Goal: Task Accomplishment & Management: Manage account settings

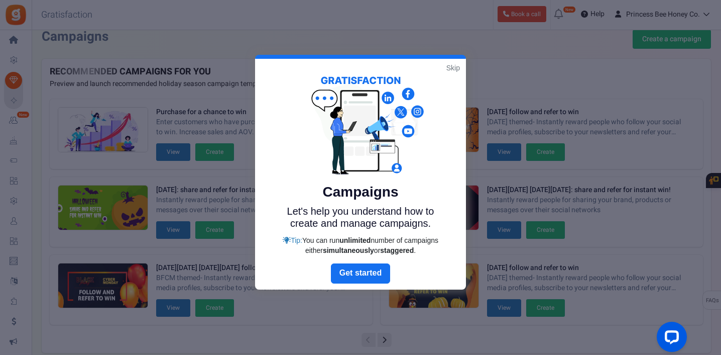
click at [451, 68] on link "Skip" at bounding box center [453, 68] width 14 height 10
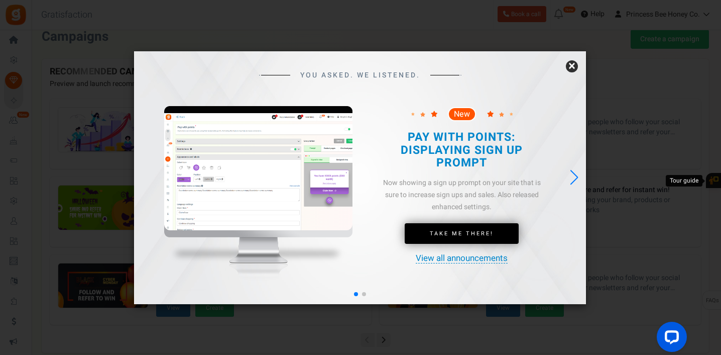
click at [575, 66] on link "×" at bounding box center [572, 66] width 12 height 12
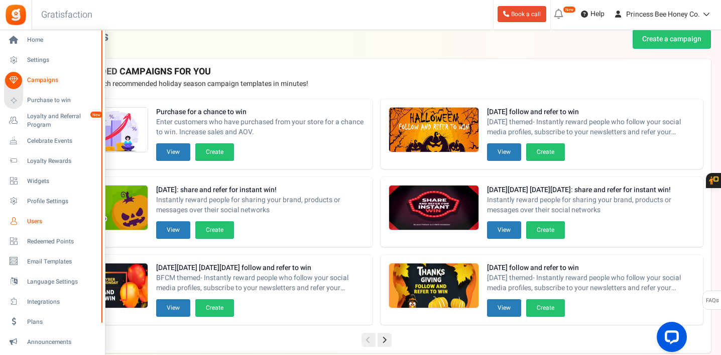
click at [37, 220] on span "Users" at bounding box center [62, 221] width 70 height 9
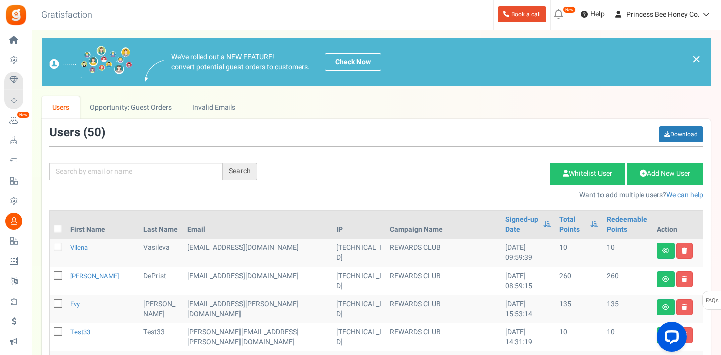
scroll to position [14, 0]
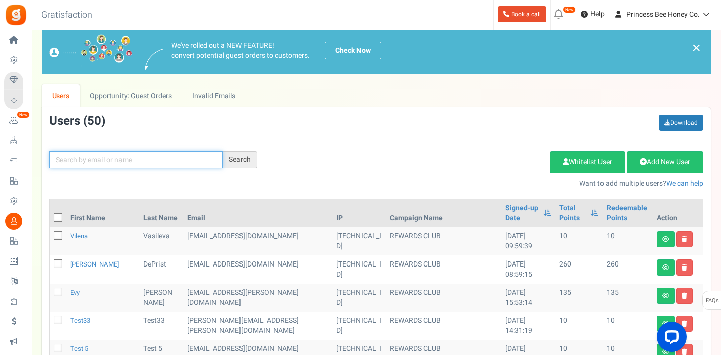
click at [169, 160] on input "text" at bounding box center [136, 159] width 174 height 17
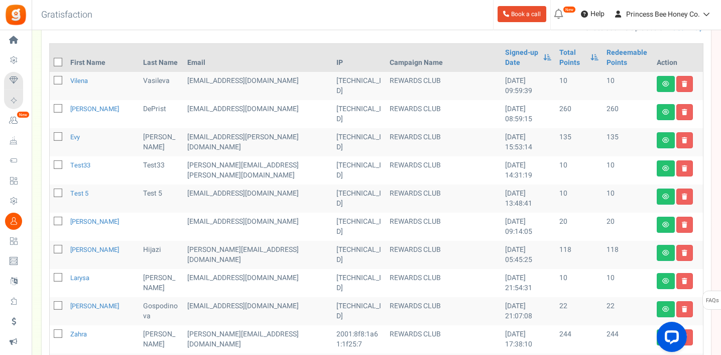
scroll to position [0, 0]
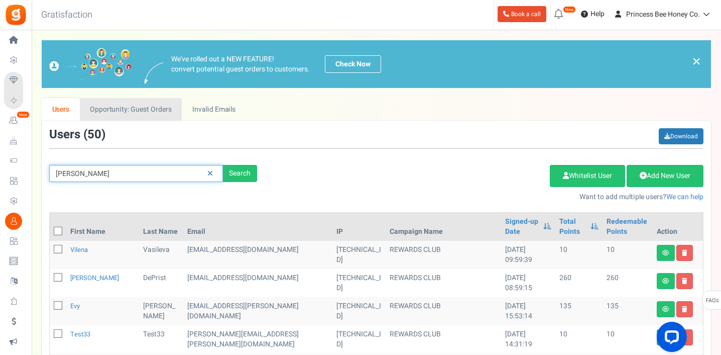
type input "[PERSON_NAME]"
click at [157, 110] on link "Opportunity: Guest Orders" at bounding box center [131, 109] width 102 height 23
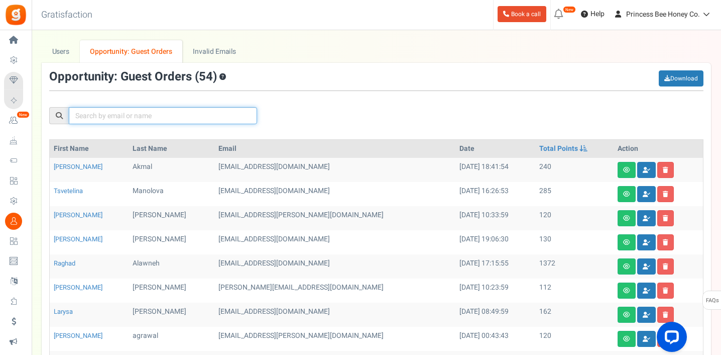
click at [177, 118] on input "text" at bounding box center [163, 115] width 188 height 17
type input "[PERSON_NAME]"
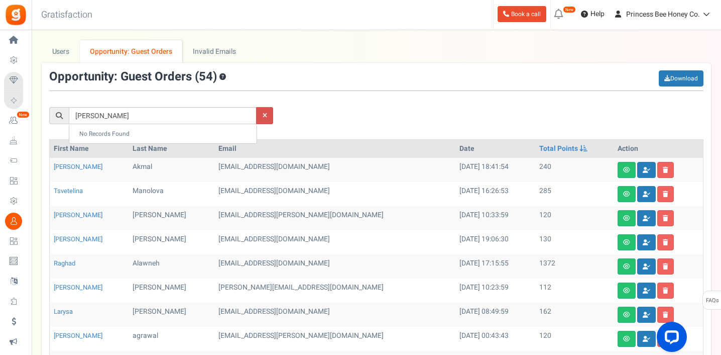
click at [358, 116] on div "[PERSON_NAME]" at bounding box center [376, 99] width 669 height 59
click at [60, 54] on link "Users" at bounding box center [61, 51] width 38 height 23
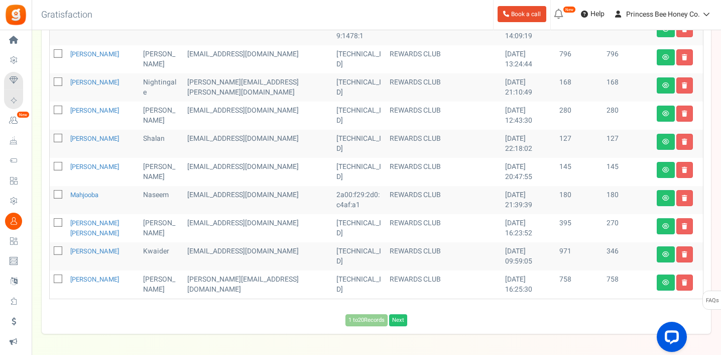
scroll to position [463, 0]
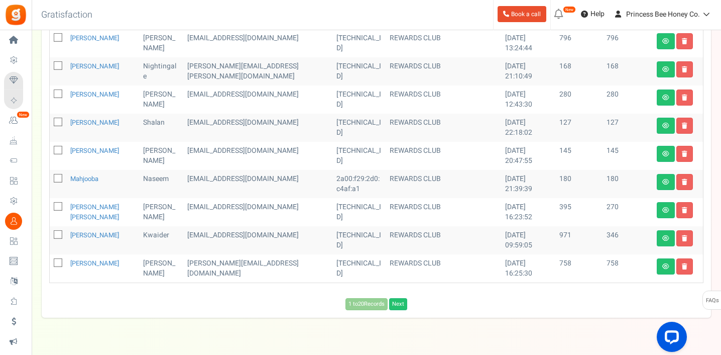
drag, startPoint x: 399, startPoint y: 305, endPoint x: 412, endPoint y: 296, distance: 15.9
click at [399, 306] on link "Next" at bounding box center [398, 304] width 18 height 12
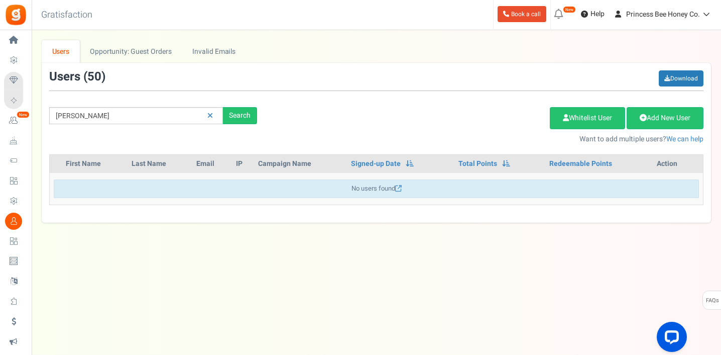
scroll to position [0, 0]
click at [211, 116] on icon at bounding box center [211, 115] width 6 height 7
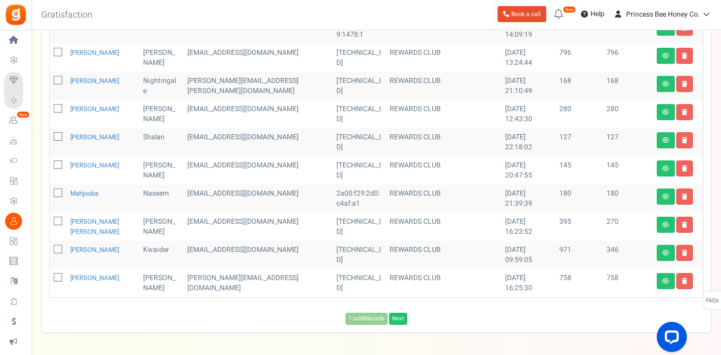
scroll to position [466, 0]
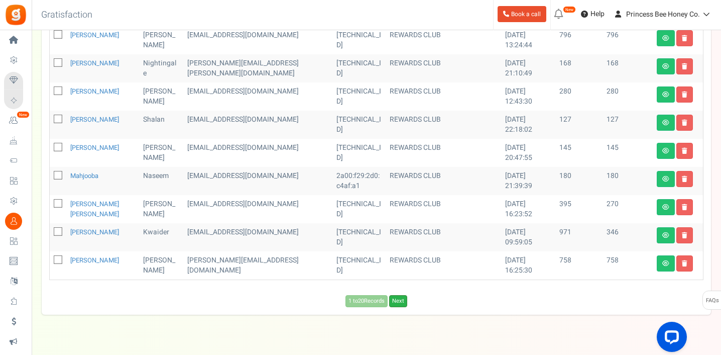
click at [403, 301] on link "Next" at bounding box center [398, 301] width 18 height 12
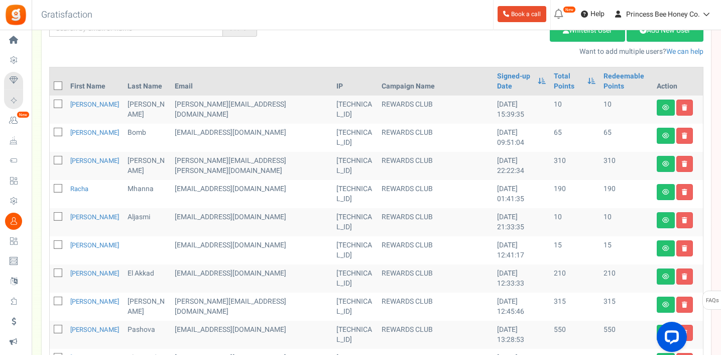
scroll to position [1, 0]
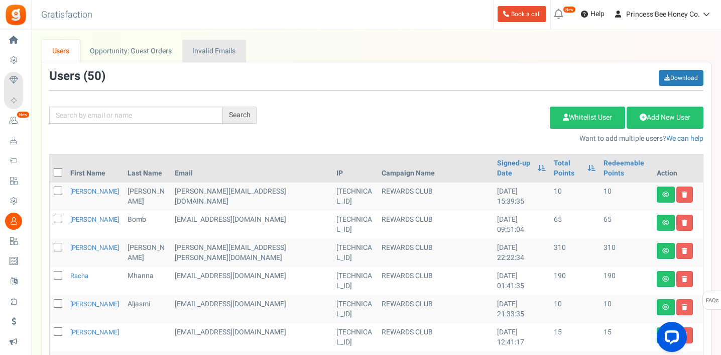
click at [220, 49] on link "Invalid Emails" at bounding box center [214, 51] width 64 height 23
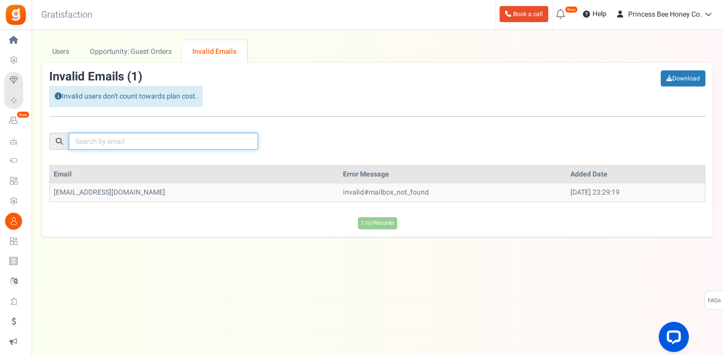
click at [196, 137] on input "text" at bounding box center [163, 141] width 189 height 17
paste input "[EMAIL_ADDRESS][DOMAIN_NAME]"
type input "[EMAIL_ADDRESS][DOMAIN_NAME]"
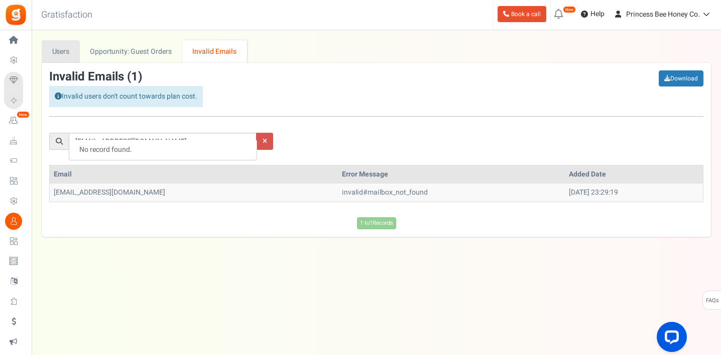
click at [59, 57] on link "Users" at bounding box center [61, 51] width 38 height 23
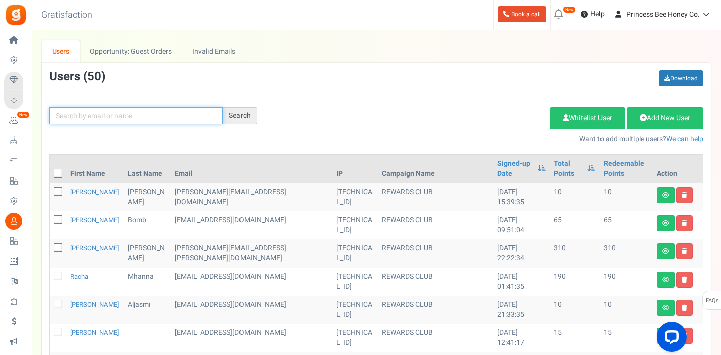
click at [140, 118] on input "text" at bounding box center [136, 115] width 174 height 17
paste input "[EMAIL_ADDRESS][DOMAIN_NAME]"
type input "[EMAIL_ADDRESS][DOMAIN_NAME]"
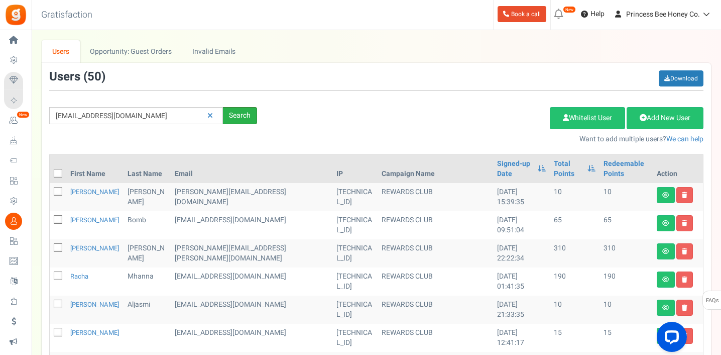
click at [241, 117] on div "Search" at bounding box center [240, 115] width 34 height 17
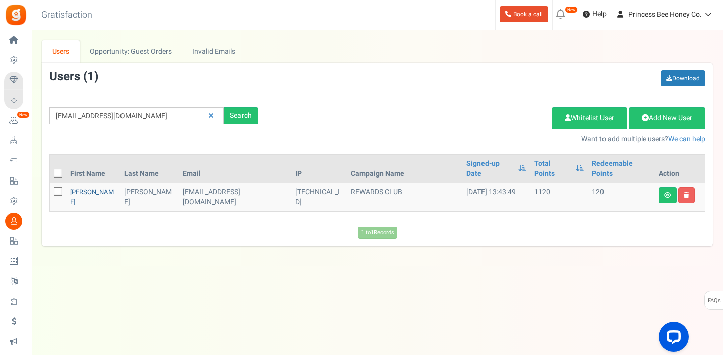
click at [84, 187] on link "[PERSON_NAME]" at bounding box center [92, 197] width 44 height 20
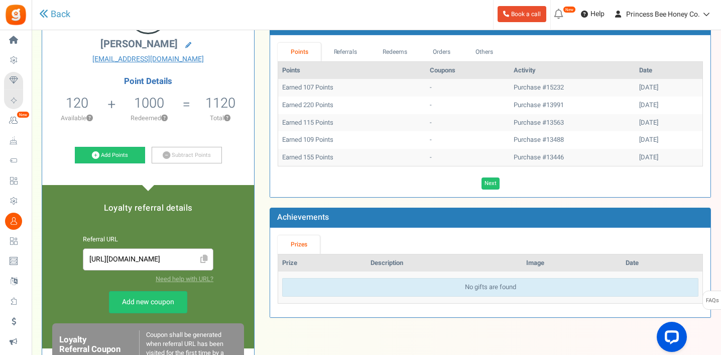
scroll to position [4, 0]
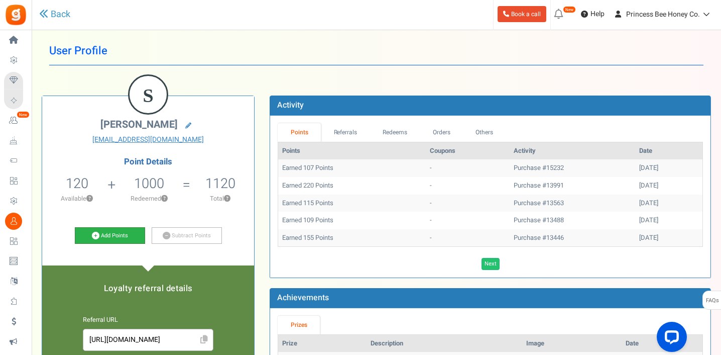
click at [118, 237] on link "Add Points" at bounding box center [110, 235] width 70 height 17
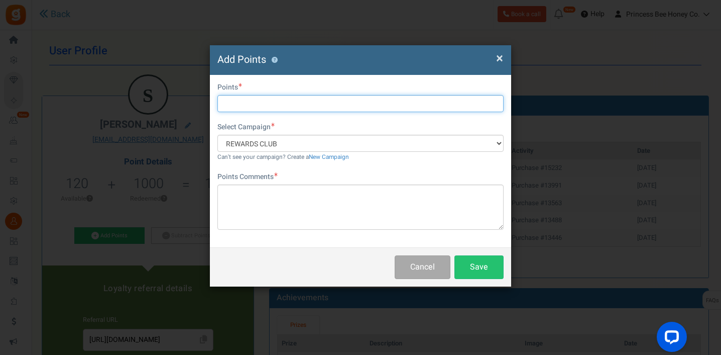
click at [249, 103] on input "text" at bounding box center [360, 103] width 286 height 17
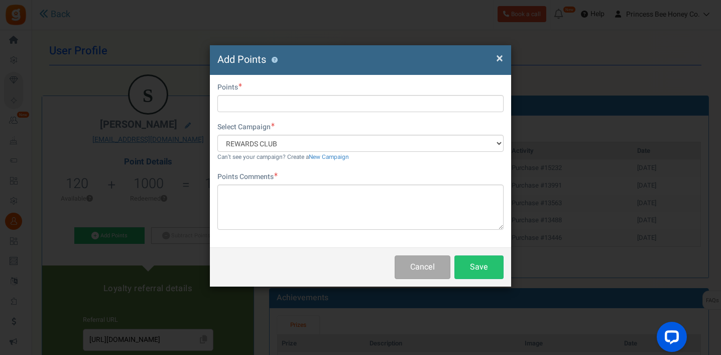
click at [499, 58] on span "×" at bounding box center [499, 58] width 7 height 19
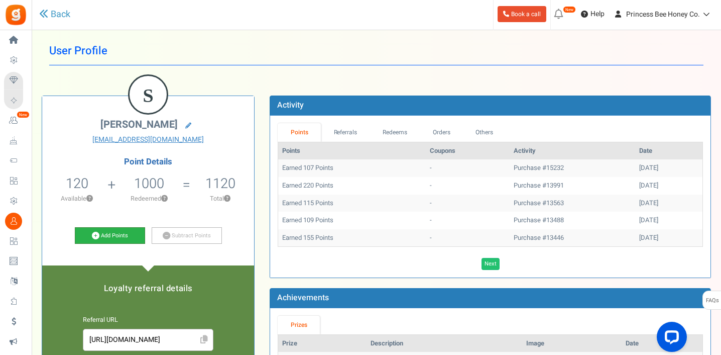
click at [111, 234] on link "Add Points" at bounding box center [110, 235] width 70 height 17
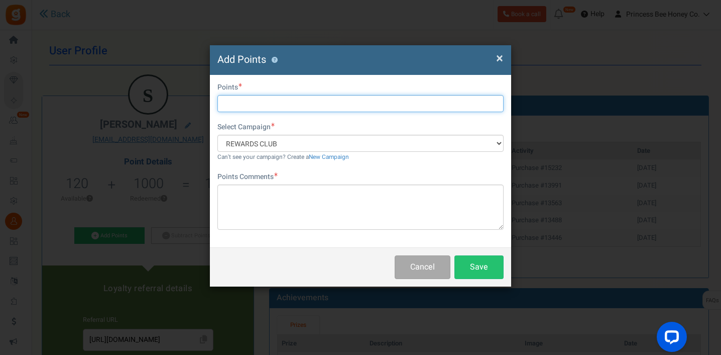
click at [232, 101] on input "text" at bounding box center [360, 103] width 286 height 17
type input "200"
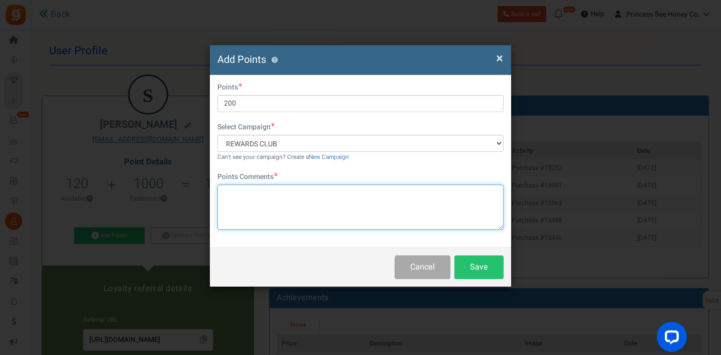
click at [260, 198] on textarea at bounding box center [360, 206] width 286 height 45
click at [236, 190] on textarea "add manually for order #15926" at bounding box center [360, 206] width 286 height 45
type textarea "added manually for order #15926"
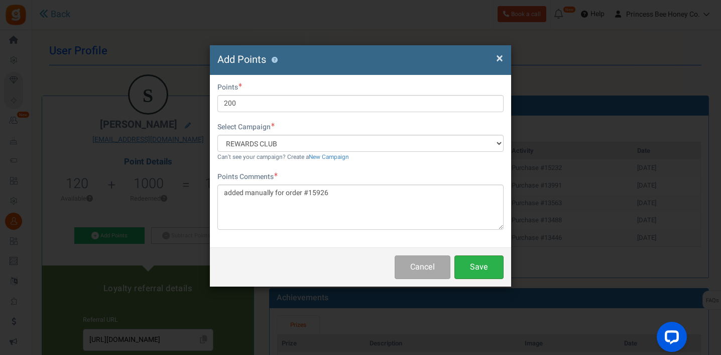
click at [494, 269] on button "Save" at bounding box center [478, 267] width 49 height 24
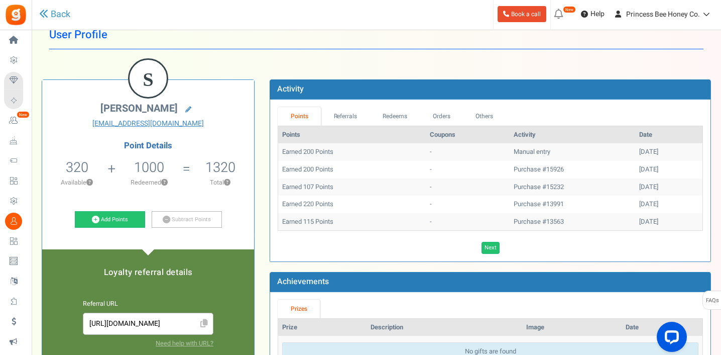
scroll to position [36, 0]
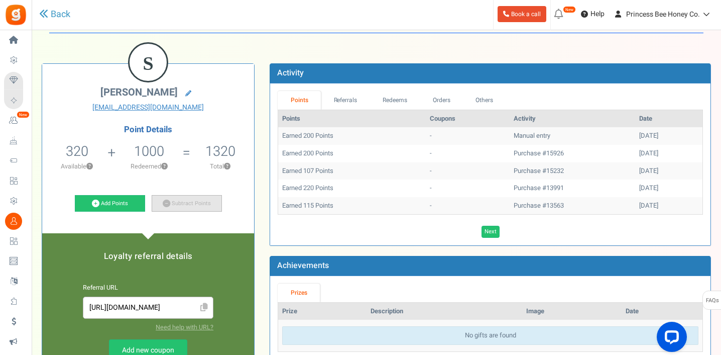
click at [192, 203] on link "Subtract Points" at bounding box center [187, 203] width 70 height 17
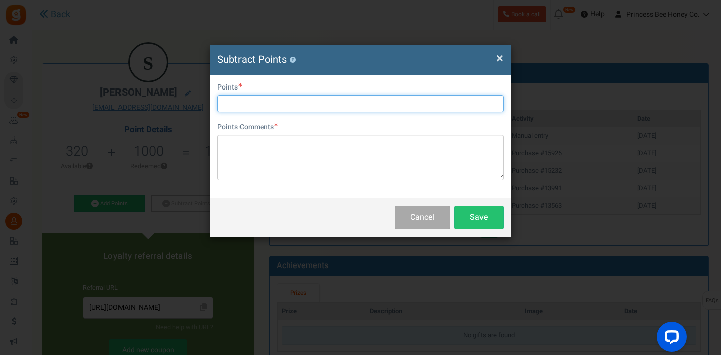
click at [261, 102] on input "text" at bounding box center [360, 103] width 286 height 17
type input "200"
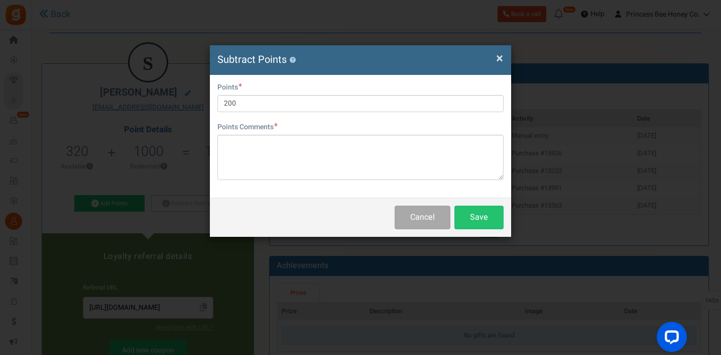
drag, startPoint x: 479, startPoint y: 218, endPoint x: 568, endPoint y: 208, distance: 89.5
click at [481, 218] on button "Save" at bounding box center [478, 217] width 49 height 24
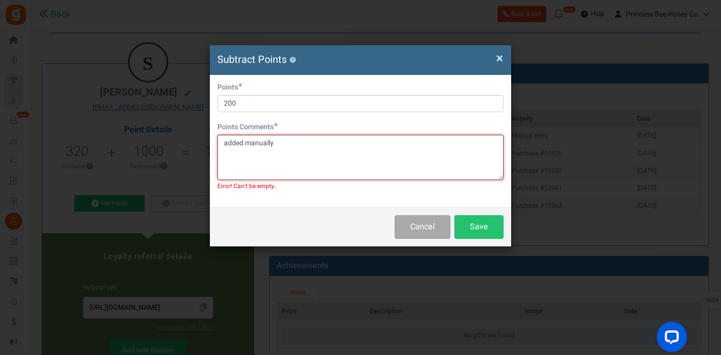
click at [220, 142] on textarea "added manually" at bounding box center [360, 157] width 286 height 45
type textarea "double added manually"
click at [481, 232] on button "Save" at bounding box center [478, 227] width 49 height 24
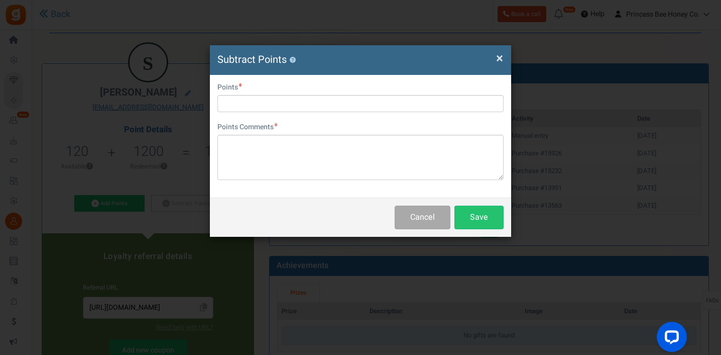
click at [501, 55] on span "×" at bounding box center [499, 58] width 7 height 19
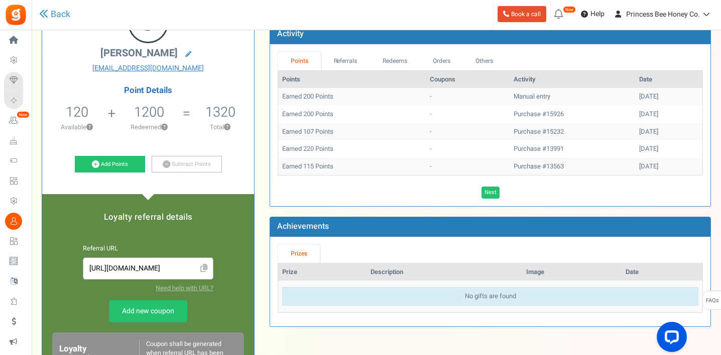
scroll to position [59, 0]
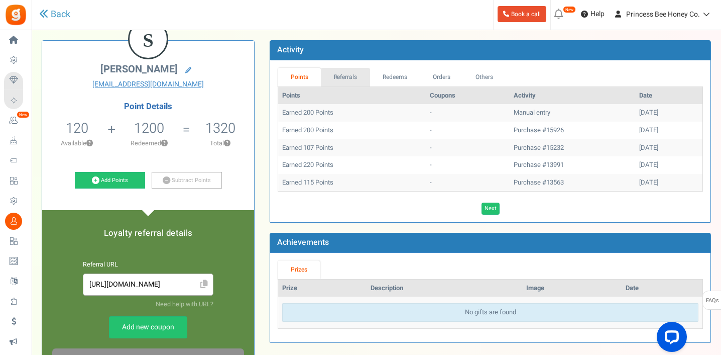
click at [344, 74] on link "Referrals" at bounding box center [345, 77] width 49 height 19
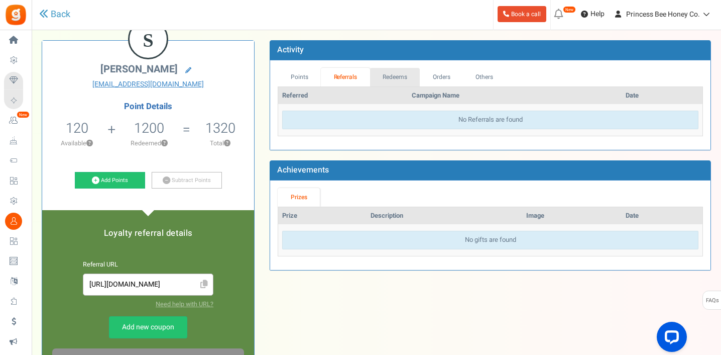
click at [392, 78] on link "Redeems" at bounding box center [395, 77] width 50 height 19
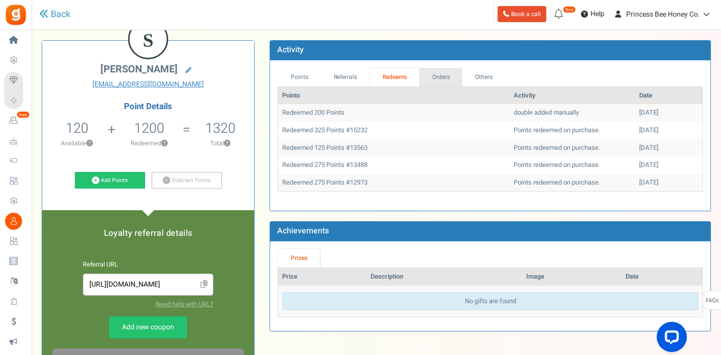
click at [437, 78] on link "Orders" at bounding box center [440, 77] width 43 height 19
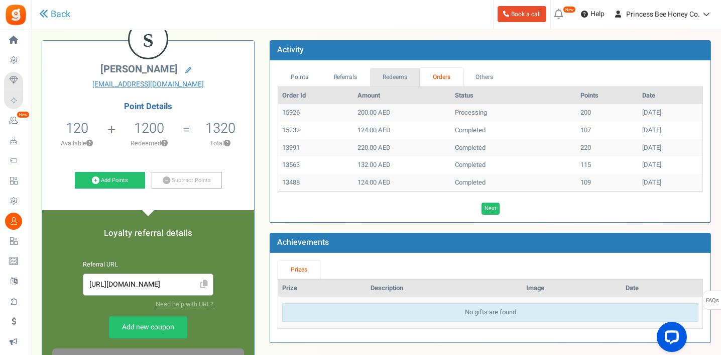
click at [390, 79] on link "Redeems" at bounding box center [395, 77] width 50 height 19
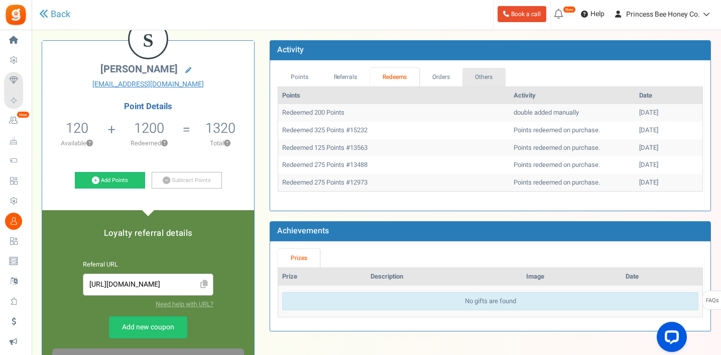
click at [481, 73] on link "Others" at bounding box center [484, 77] width 43 height 19
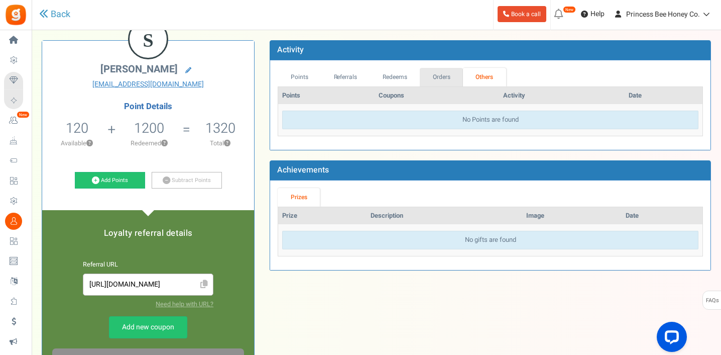
click at [441, 72] on link "Orders" at bounding box center [441, 77] width 43 height 19
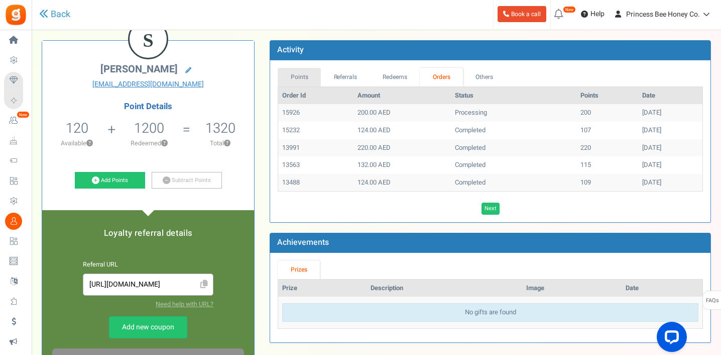
click at [301, 77] on link "Points" at bounding box center [299, 77] width 43 height 19
